Goal: Information Seeking & Learning: Learn about a topic

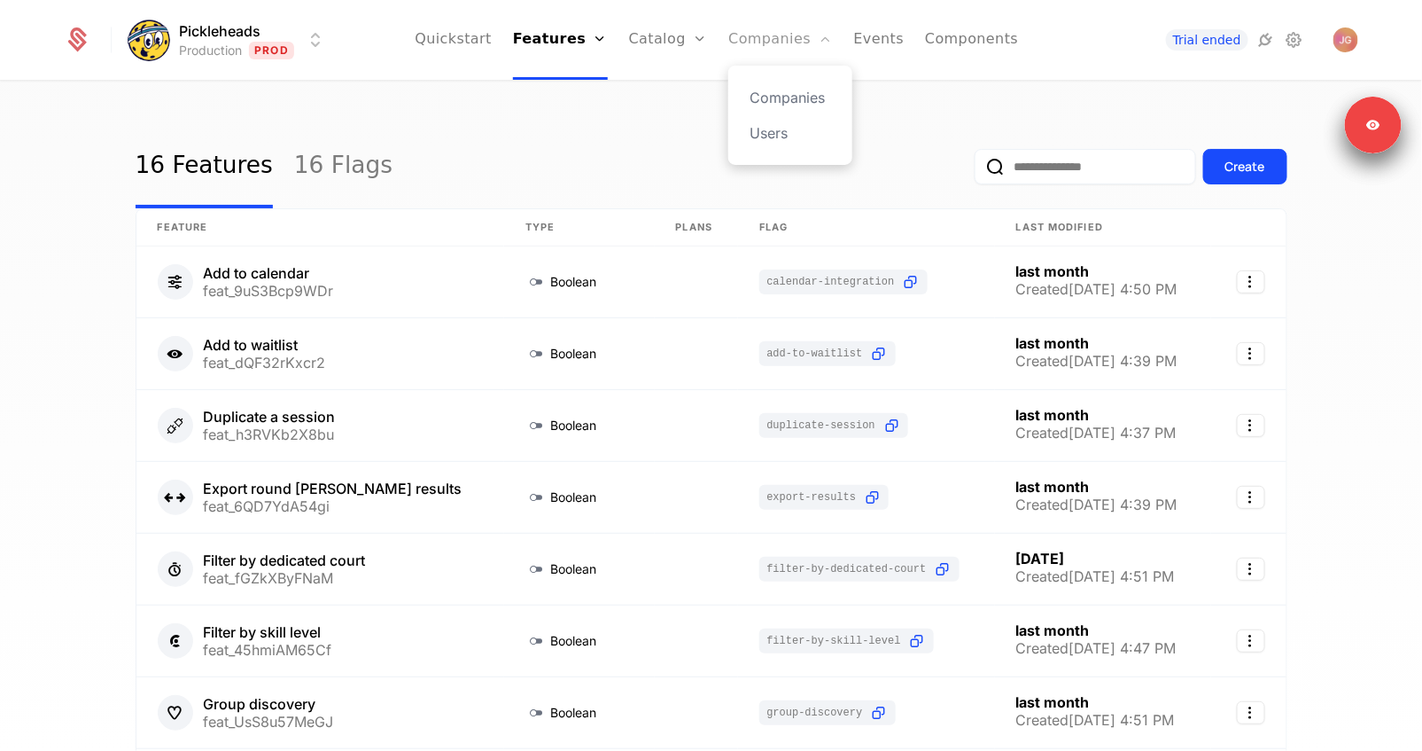
click at [762, 35] on link "Companies" at bounding box center [780, 40] width 104 height 80
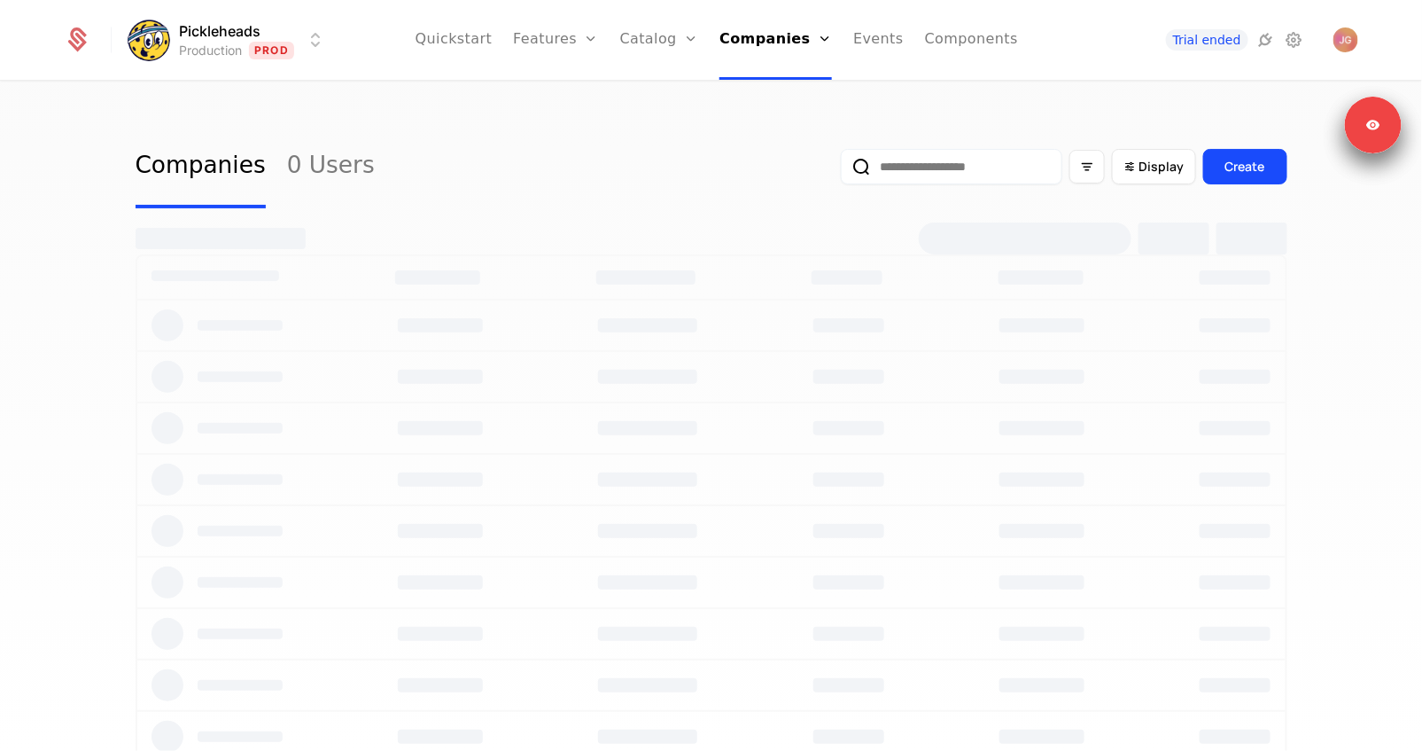
click at [965, 159] on input "email" at bounding box center [952, 166] width 222 height 35
type input "*********"
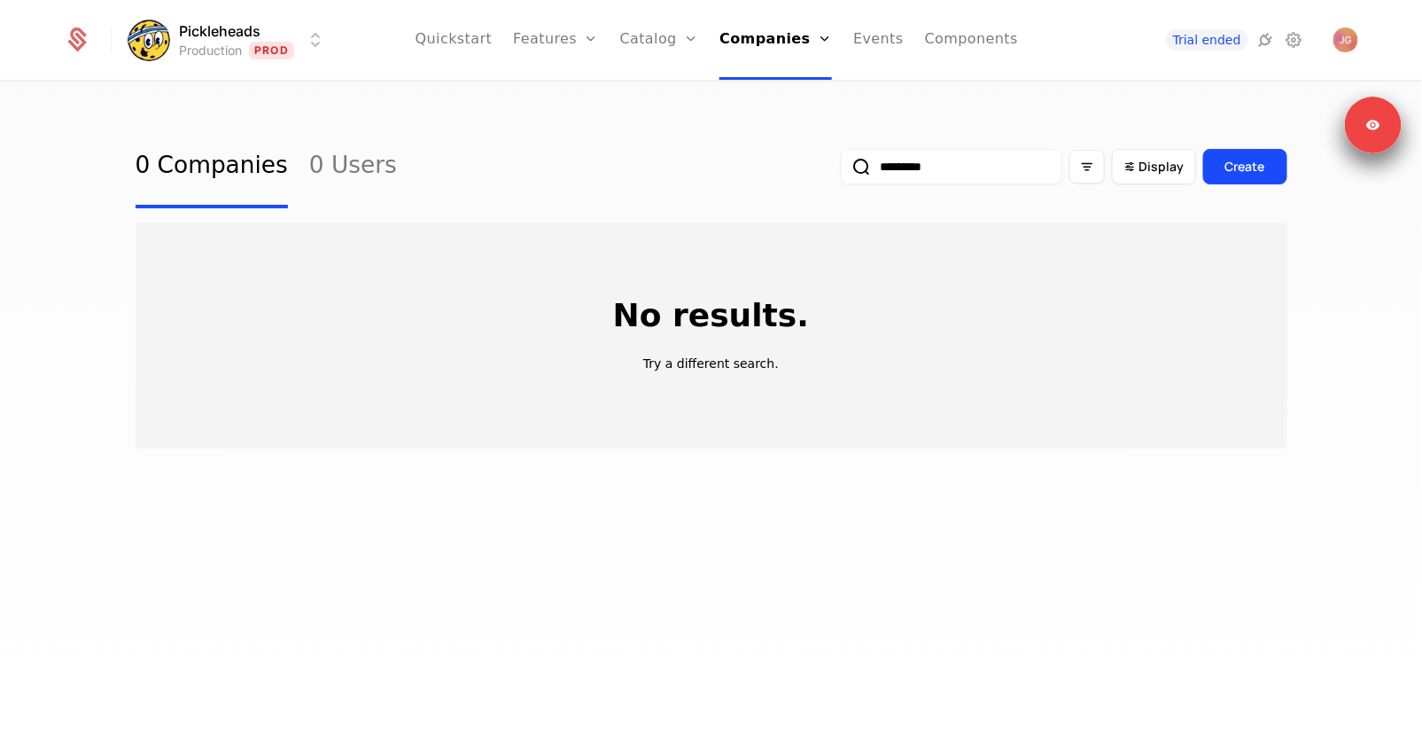
click at [898, 167] on input "*********" at bounding box center [952, 166] width 222 height 35
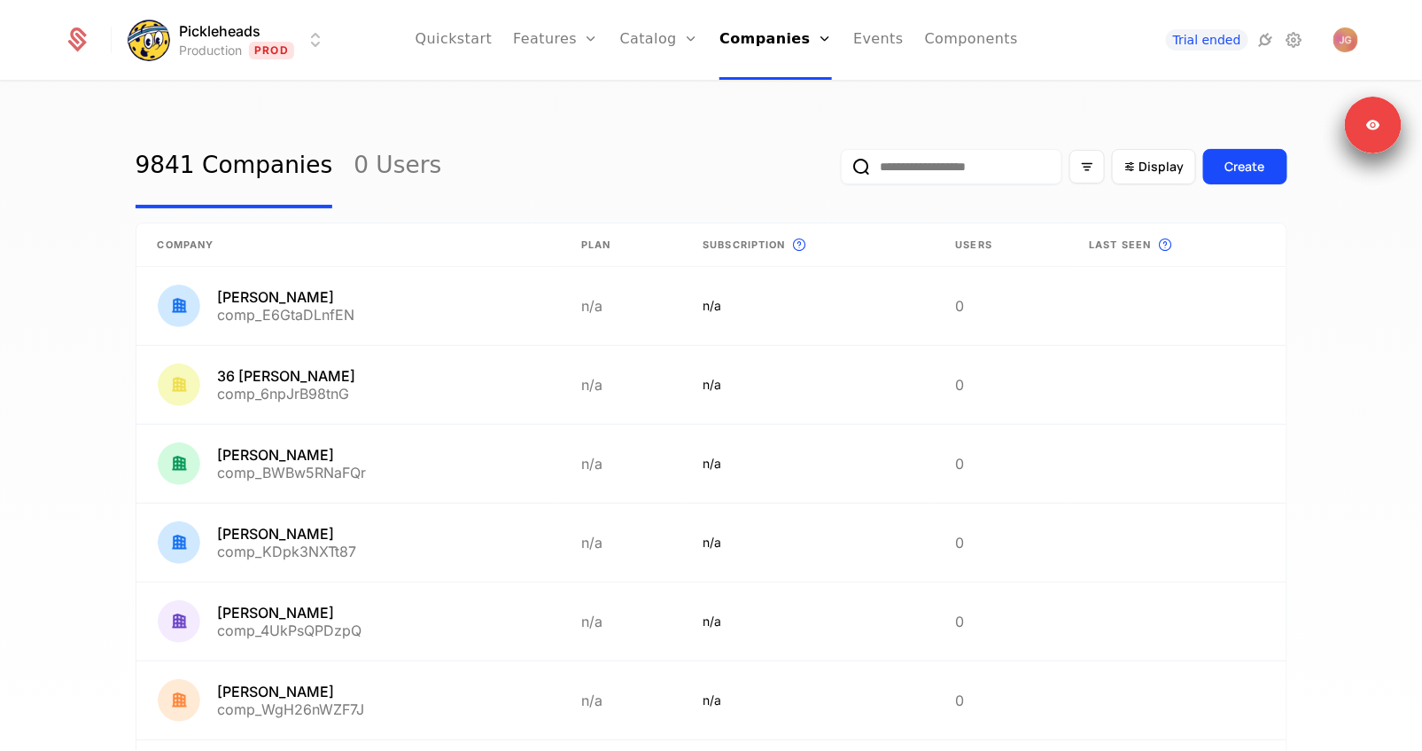
click at [250, 50] on html "Pickleheads Production Prod Quickstart Features Features Flags Catalog Plans Ad…" at bounding box center [711, 375] width 1422 height 751
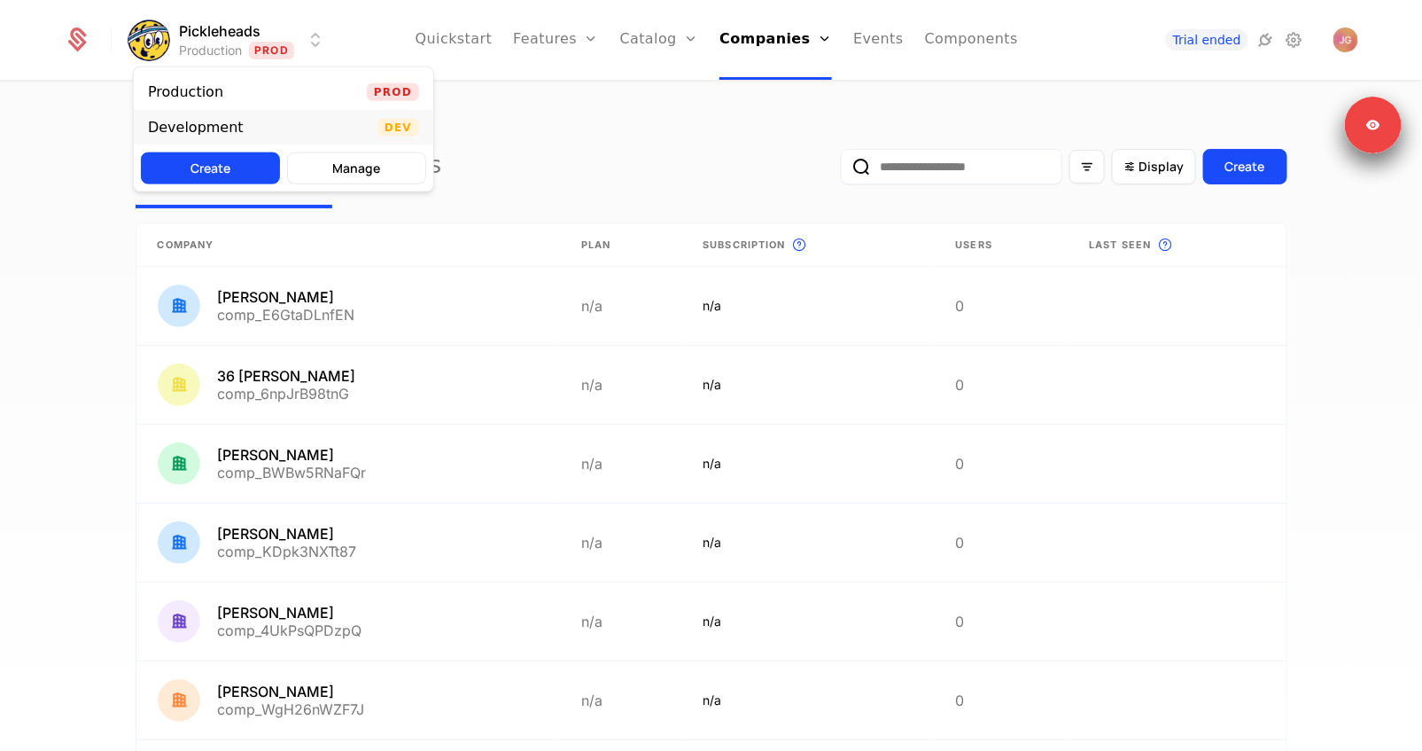
click at [233, 129] on div "Development" at bounding box center [196, 128] width 96 height 14
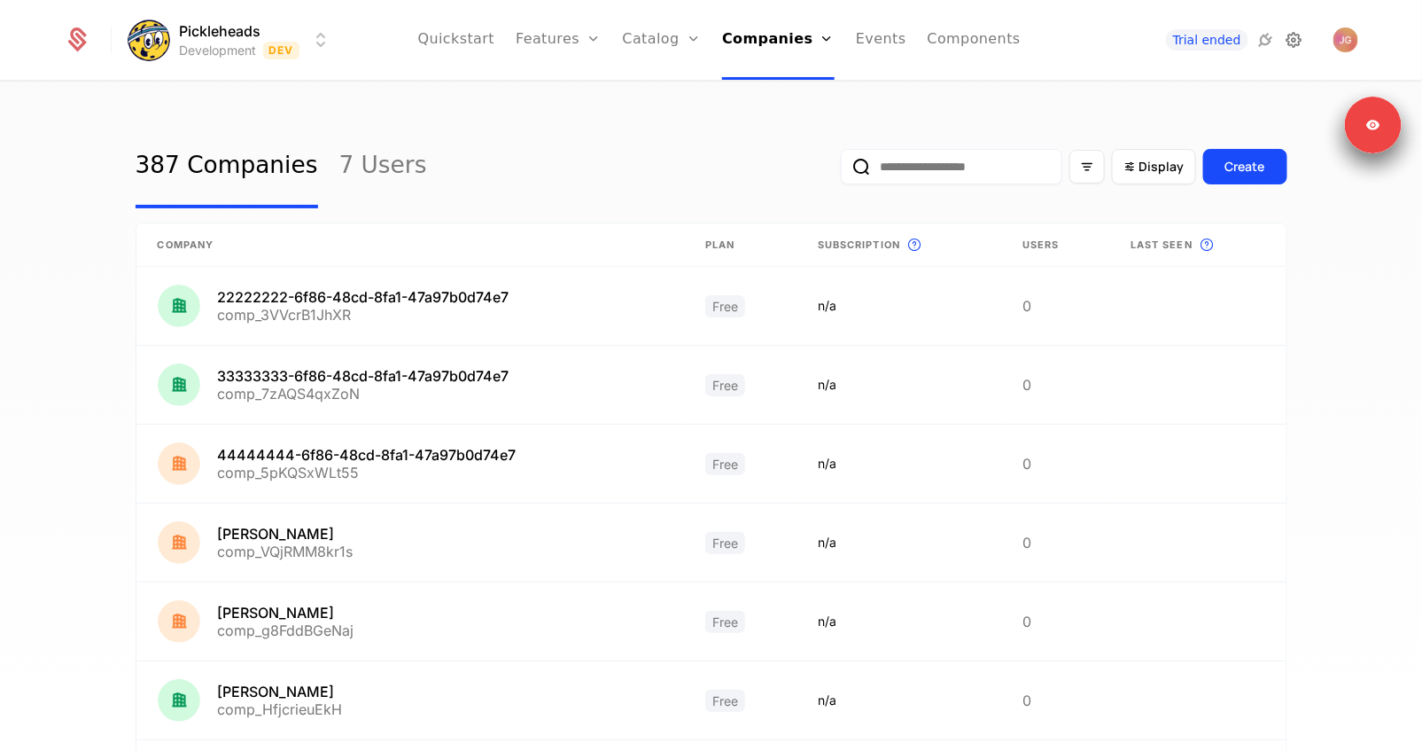
click at [1303, 35] on icon at bounding box center [1294, 39] width 21 height 21
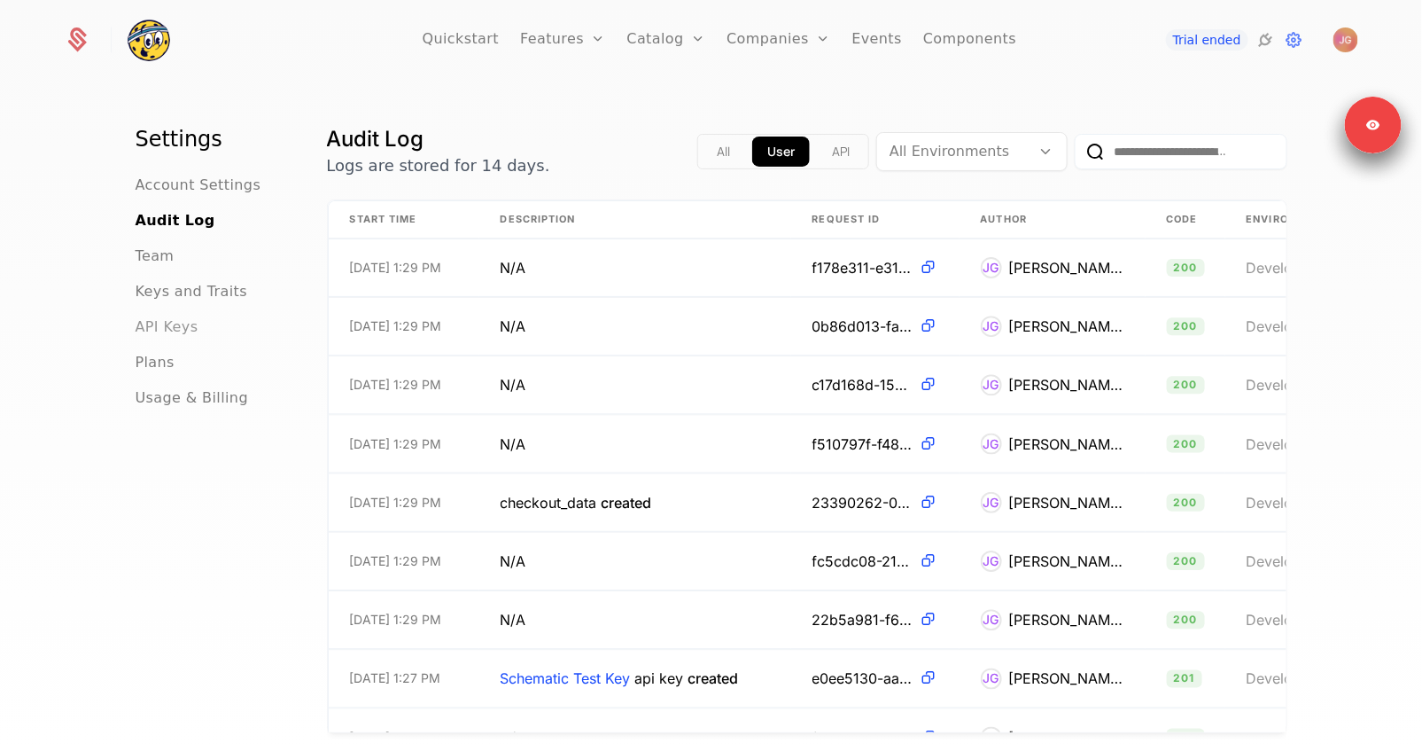
click at [176, 318] on span "API Keys" at bounding box center [167, 326] width 63 height 21
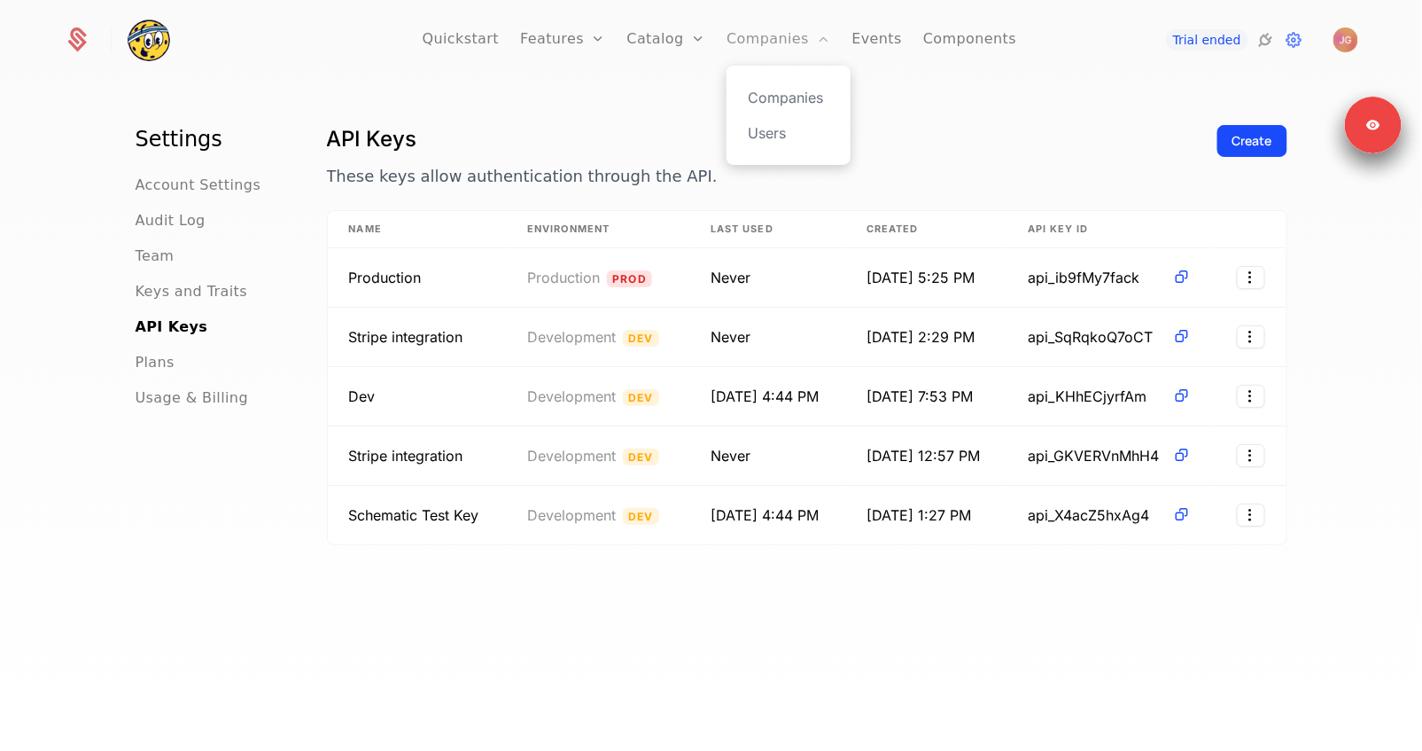
click at [754, 41] on link "Companies" at bounding box center [779, 40] width 104 height 80
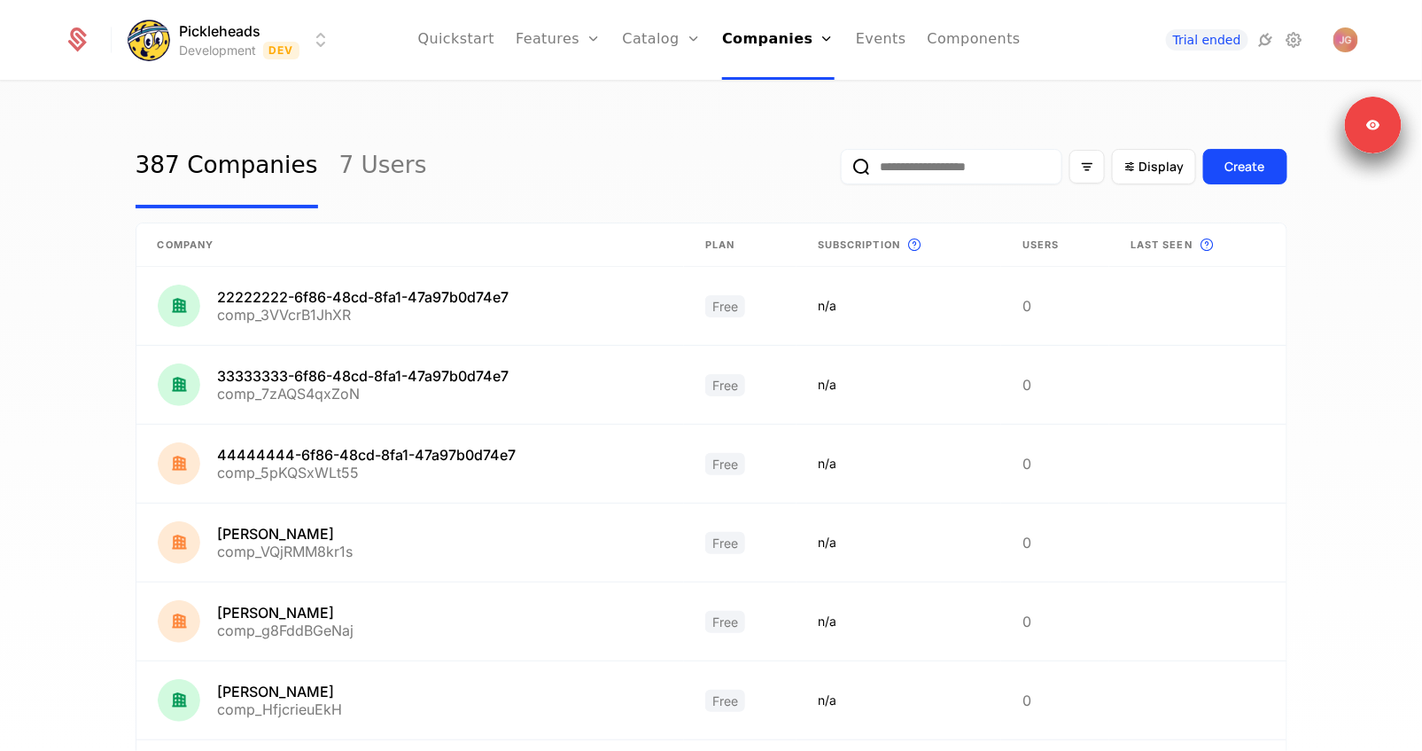
click at [914, 167] on input "email" at bounding box center [952, 166] width 222 height 35
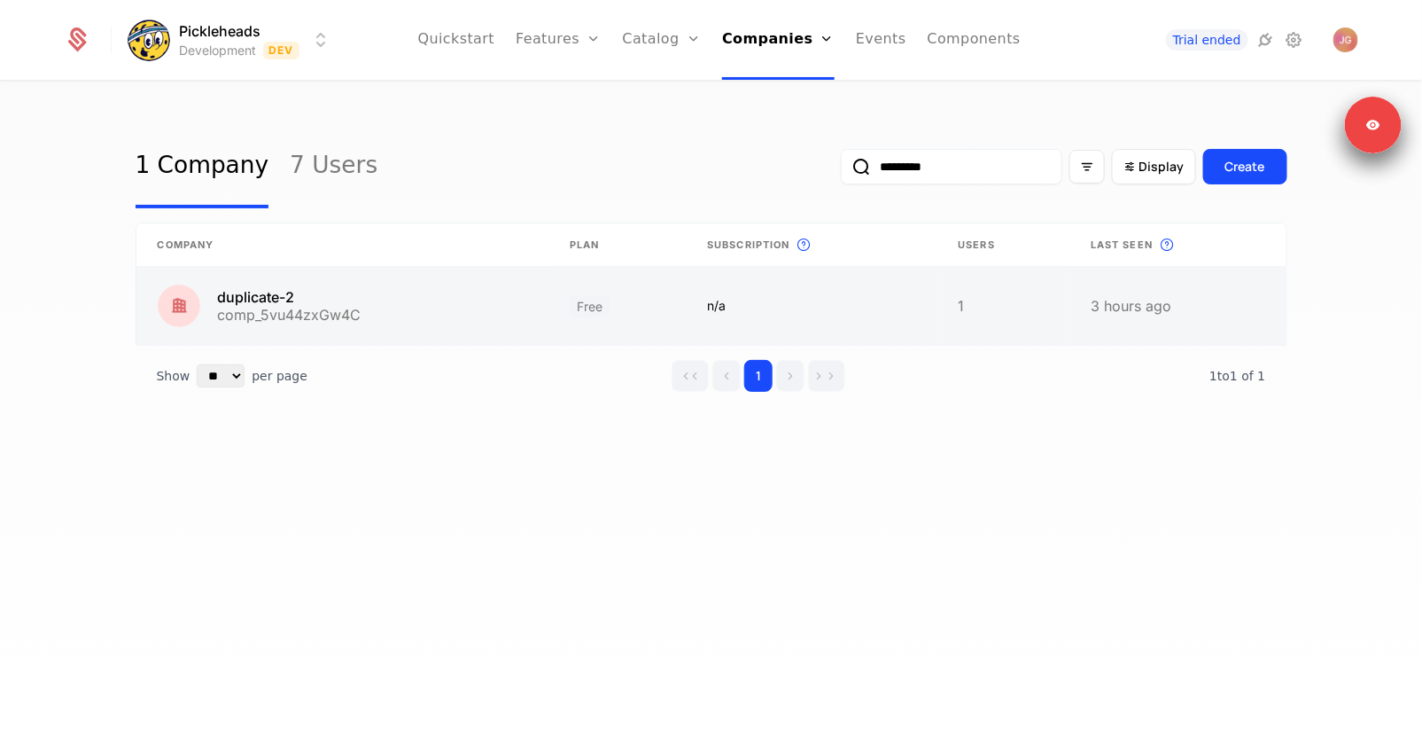
type input "*********"
click at [413, 321] on link at bounding box center [342, 306] width 412 height 78
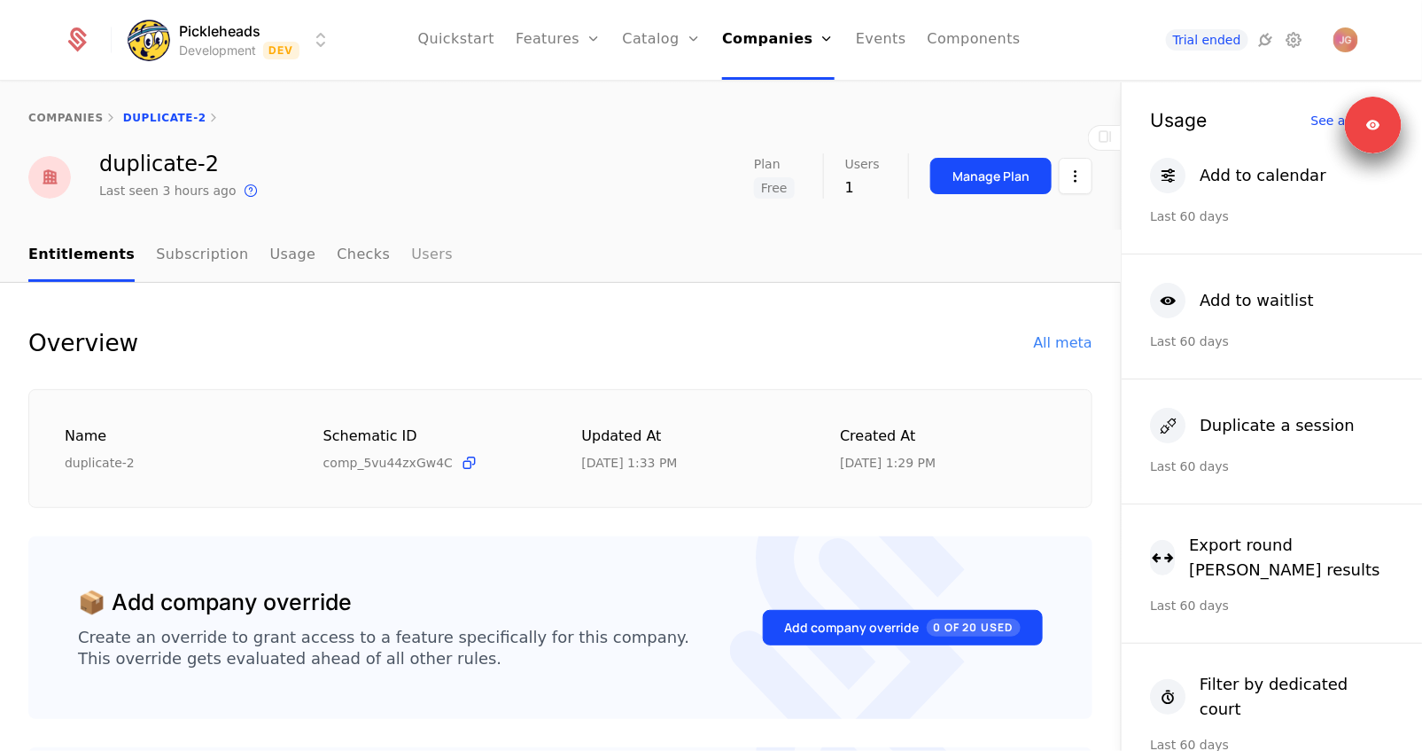
click at [426, 255] on link "Users" at bounding box center [432, 255] width 42 height 52
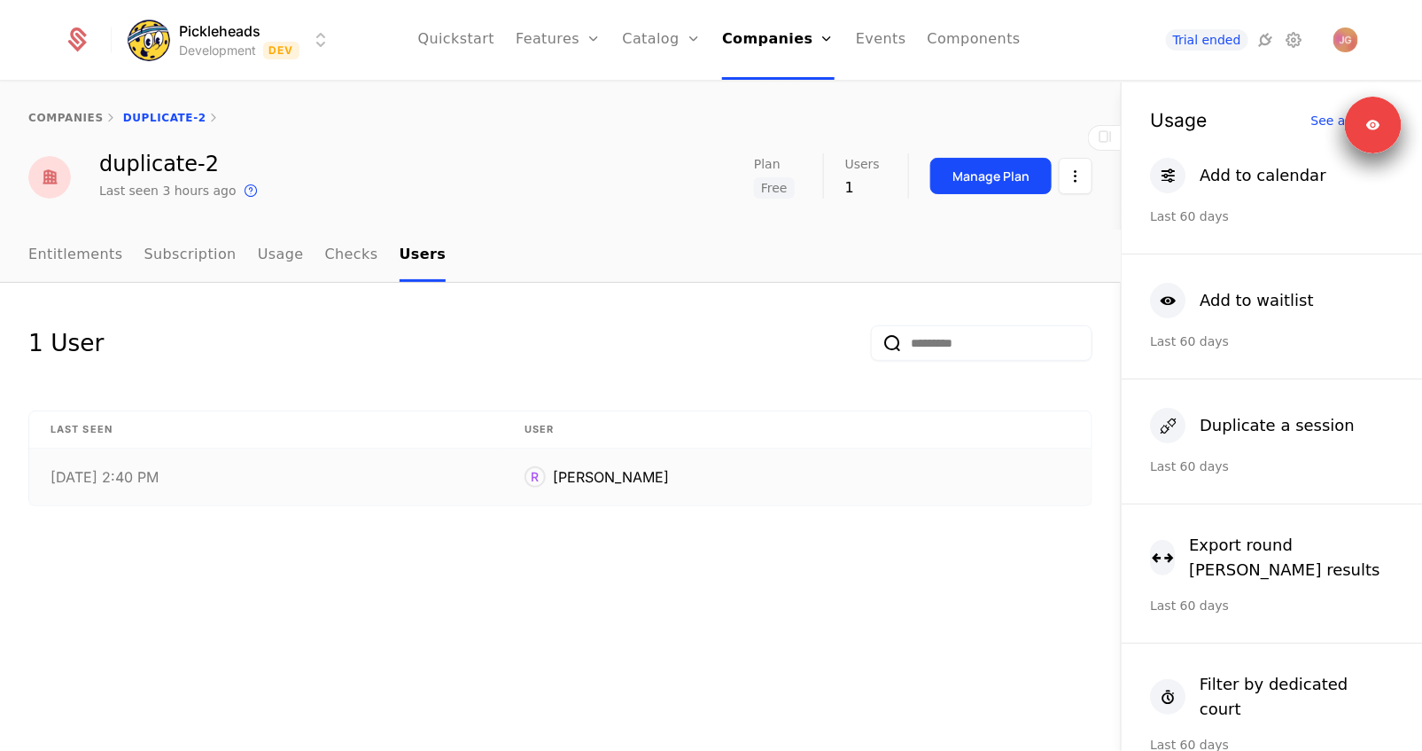
click at [296, 478] on div "9/22/25, 2:40 PM" at bounding box center [267, 477] width 432 height 14
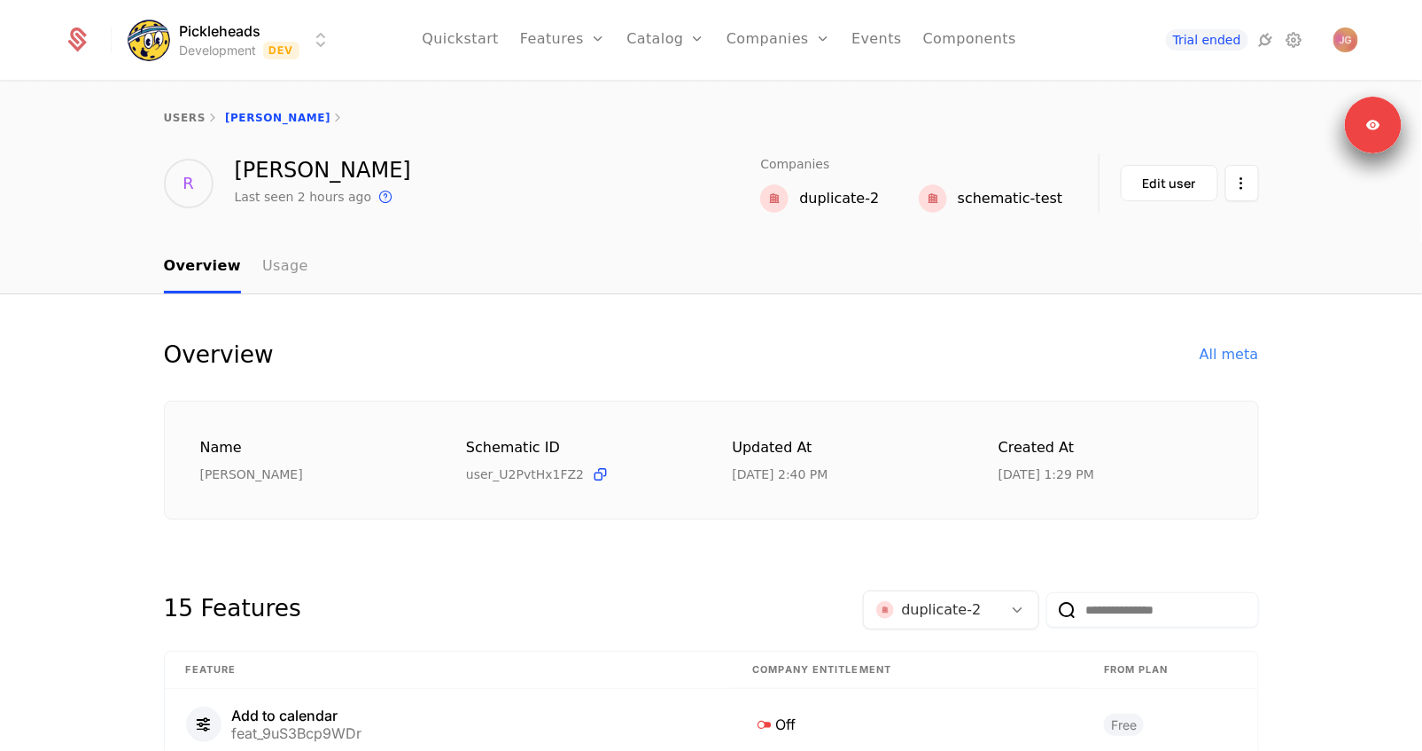
click at [284, 276] on link "Usage" at bounding box center [285, 267] width 46 height 52
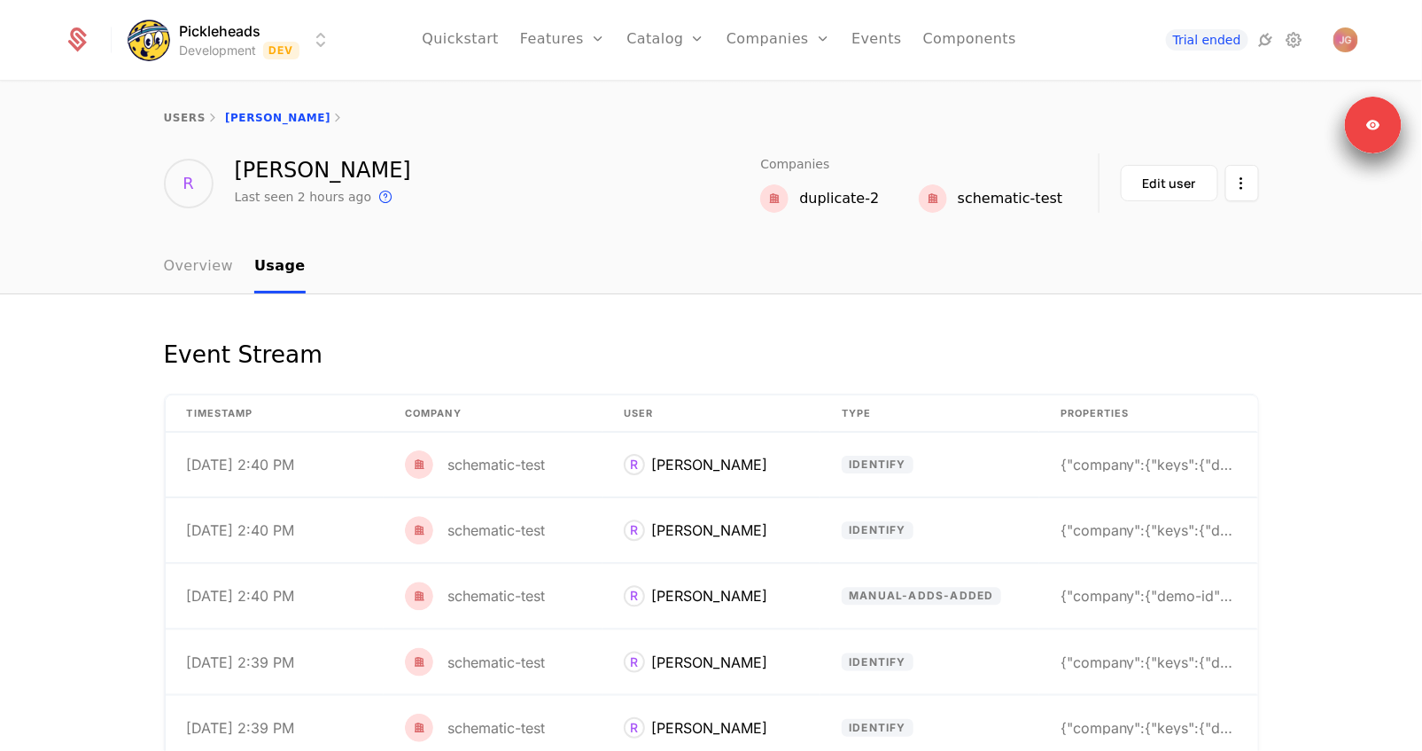
click at [186, 265] on link "Overview" at bounding box center [199, 267] width 70 height 52
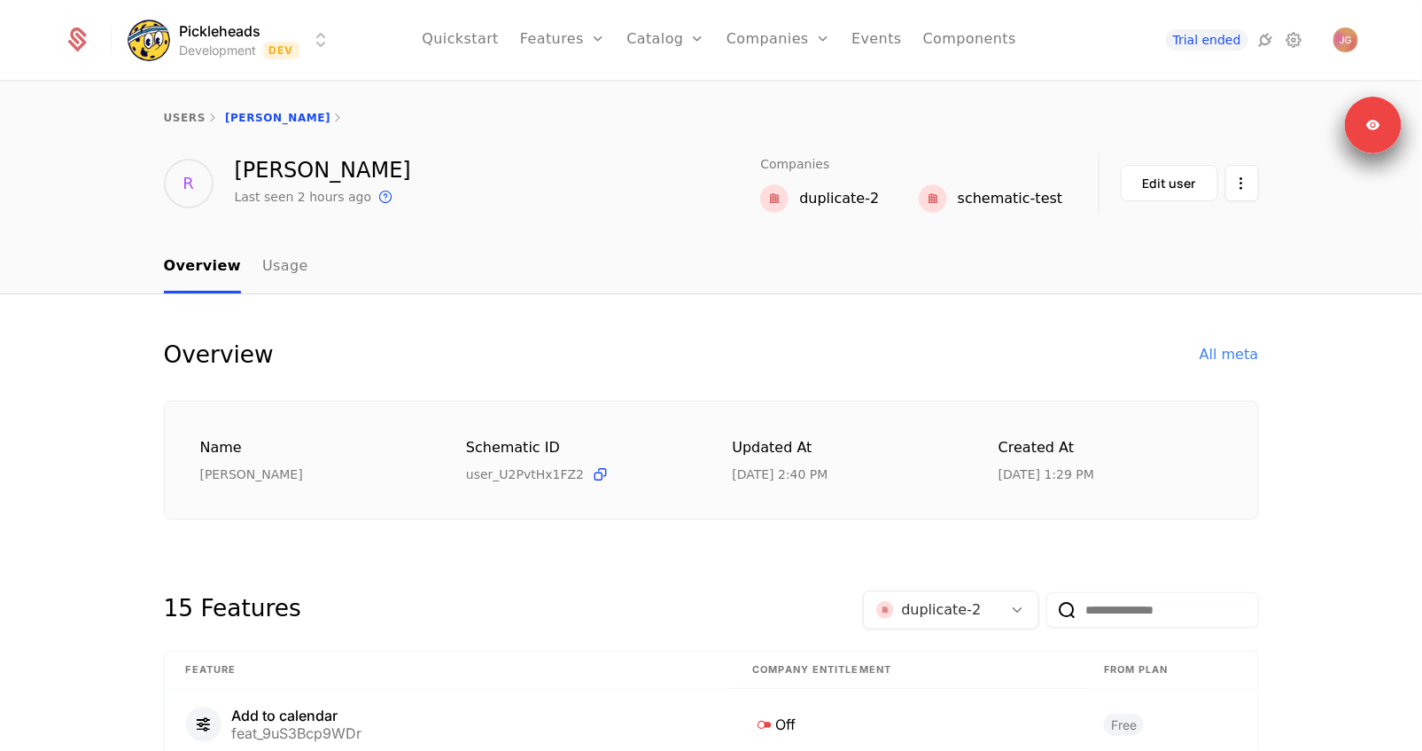
click at [981, 200] on div "schematic-test" at bounding box center [1010, 198] width 105 height 21
